Goal: Information Seeking & Learning: Check status

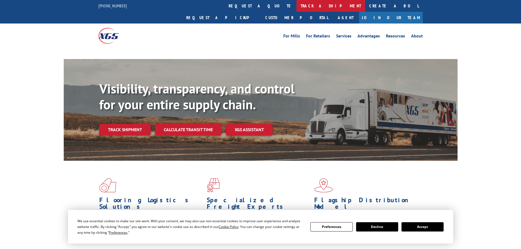
click at [296, 5] on link "track a shipment" at bounding box center [330, 6] width 69 height 12
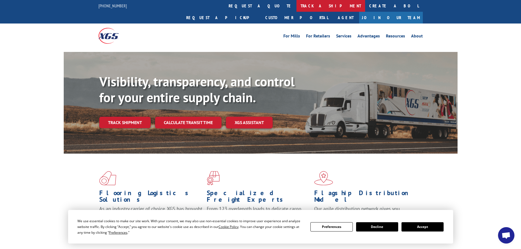
click at [296, 9] on link "track a shipment" at bounding box center [330, 6] width 69 height 12
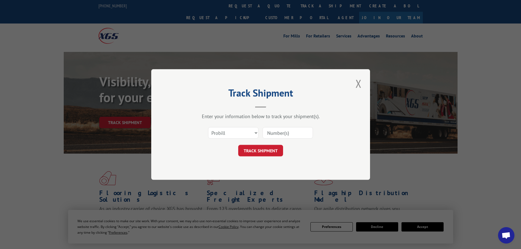
click at [286, 129] on input at bounding box center [288, 132] width 50 height 11
paste input "17308342"
type input "17308342"
click at [261, 152] on button "TRACK SHIPMENT" at bounding box center [260, 150] width 45 height 11
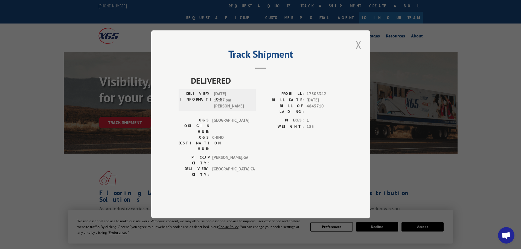
click at [359, 52] on button "Close modal" at bounding box center [358, 44] width 9 height 15
